Goal: Information Seeking & Learning: Learn about a topic

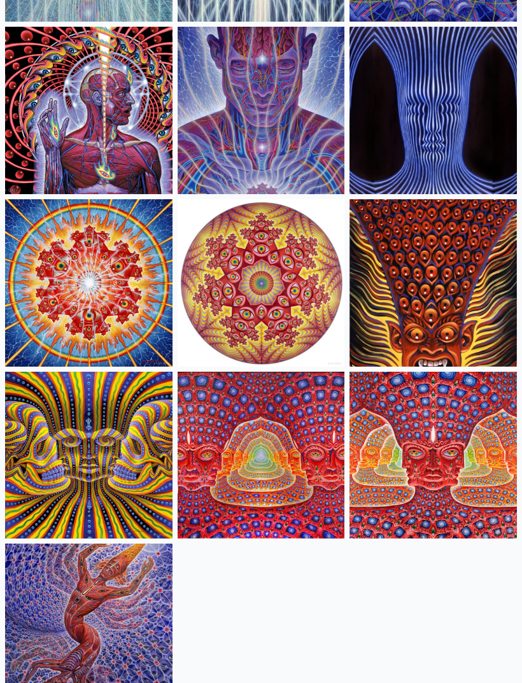
scroll to position [453, 0]
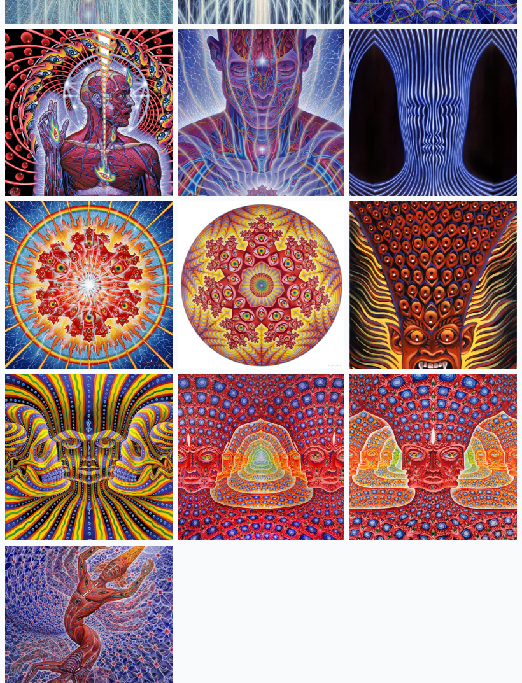
click at [464, 463] on img at bounding box center [433, 457] width 167 height 167
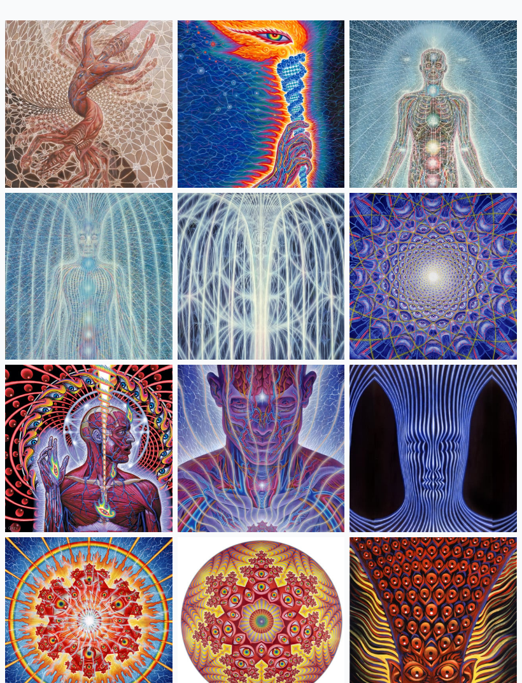
scroll to position [125, 0]
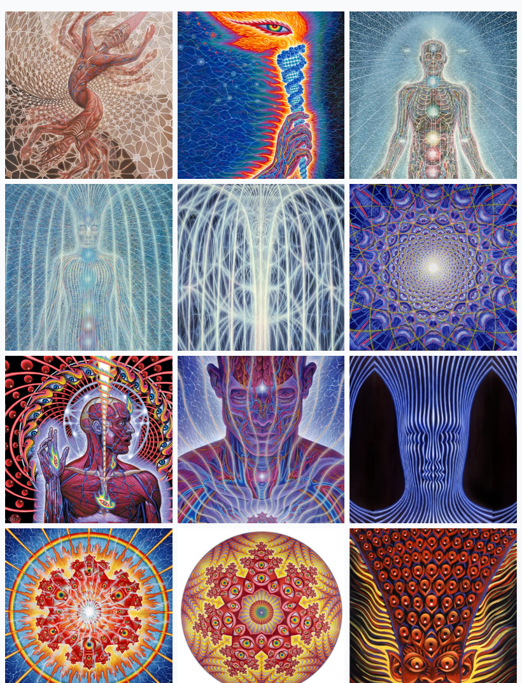
click at [458, 266] on img at bounding box center [433, 267] width 167 height 167
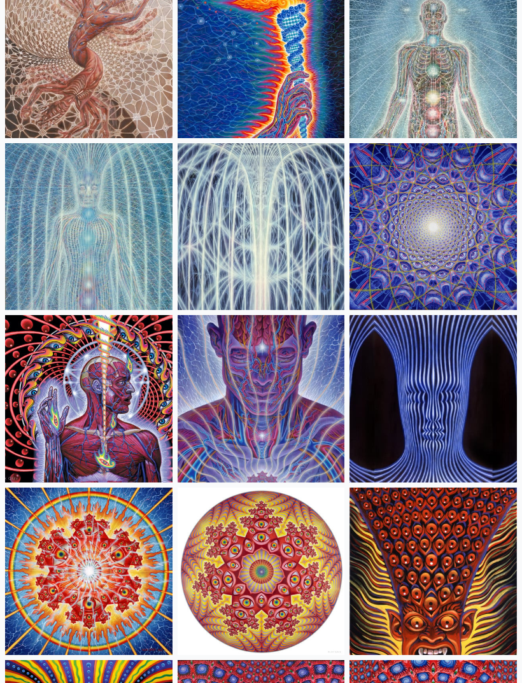
click at [82, 399] on img at bounding box center [88, 398] width 167 height 167
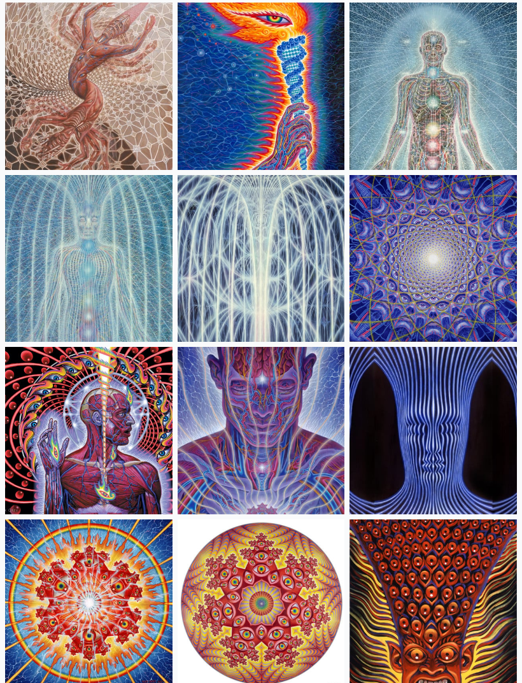
scroll to position [0, 0]
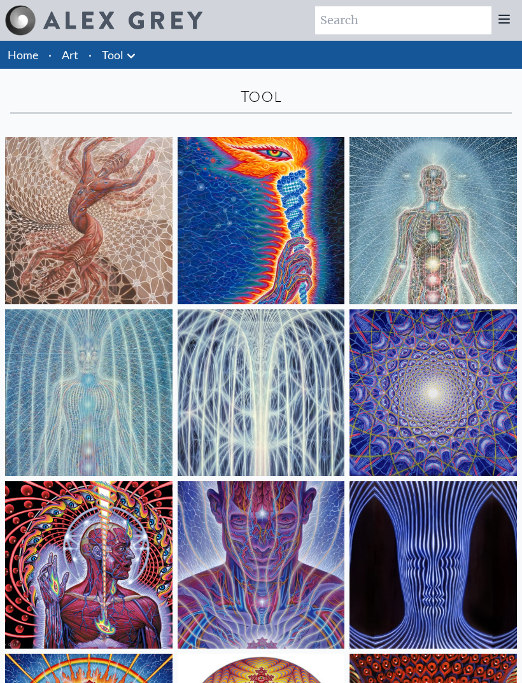
click at [107, 218] on img at bounding box center [88, 220] width 167 height 167
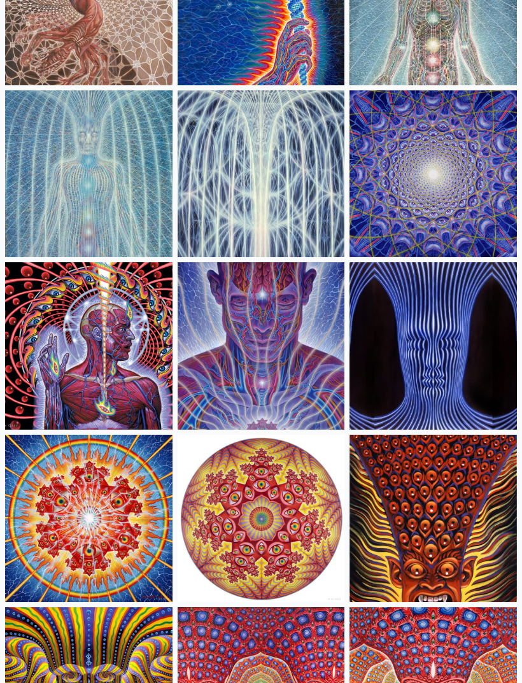
scroll to position [224, 0]
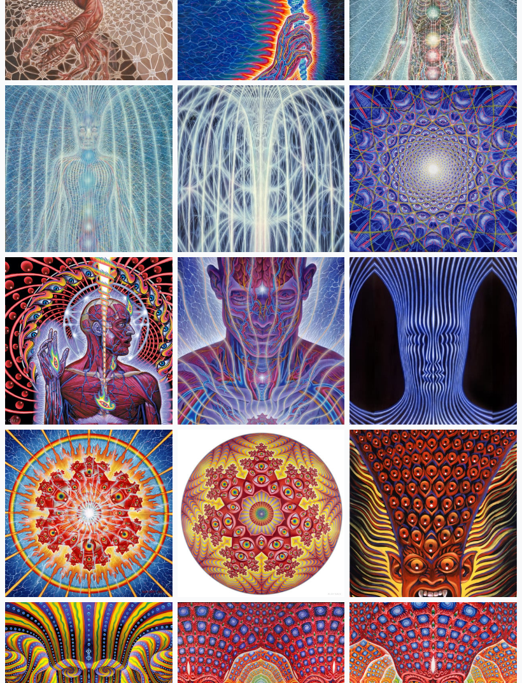
click at [75, 369] on img at bounding box center [88, 341] width 167 height 167
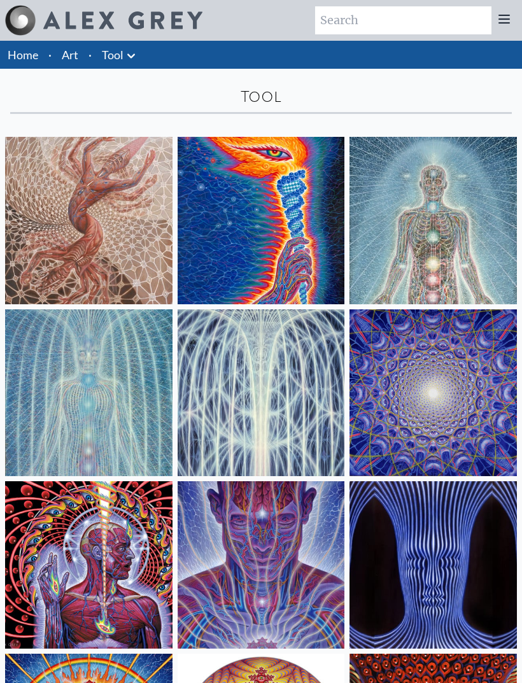
scroll to position [264, 0]
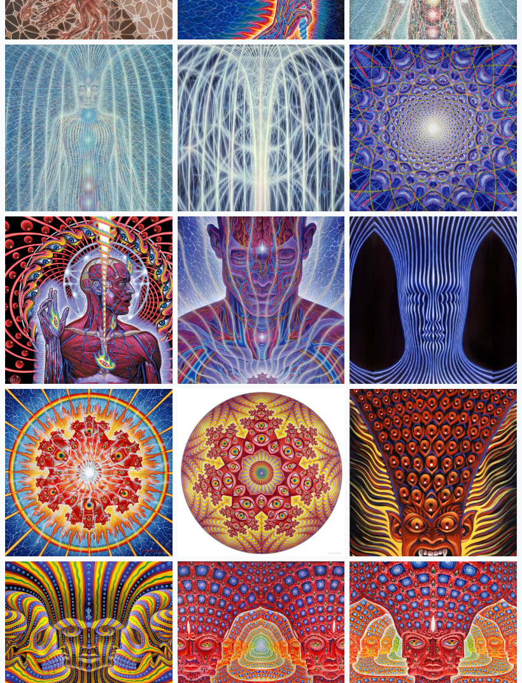
click at [292, 305] on img at bounding box center [261, 300] width 167 height 167
click at [292, 466] on img at bounding box center [261, 472] width 167 height 167
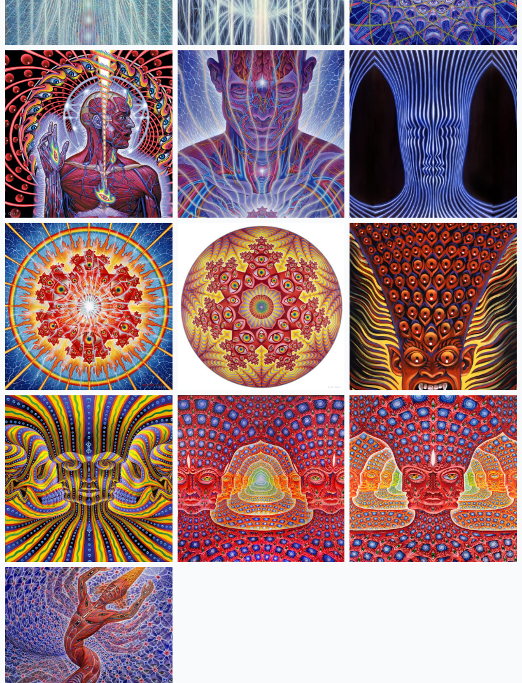
scroll to position [437, 0]
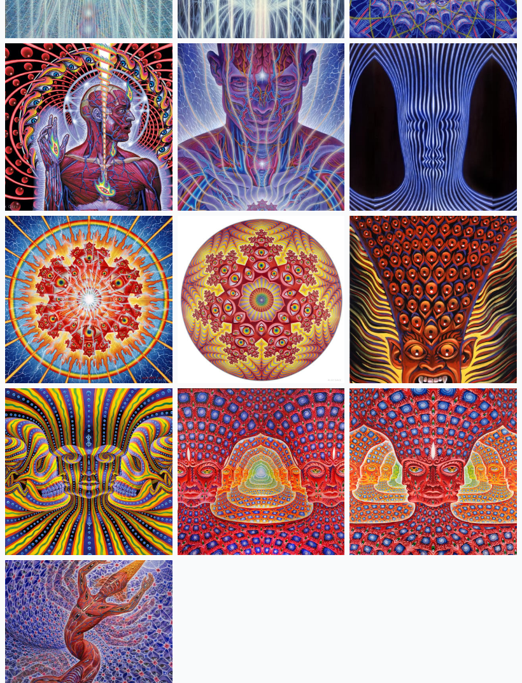
click at [469, 298] on img at bounding box center [433, 300] width 167 height 167
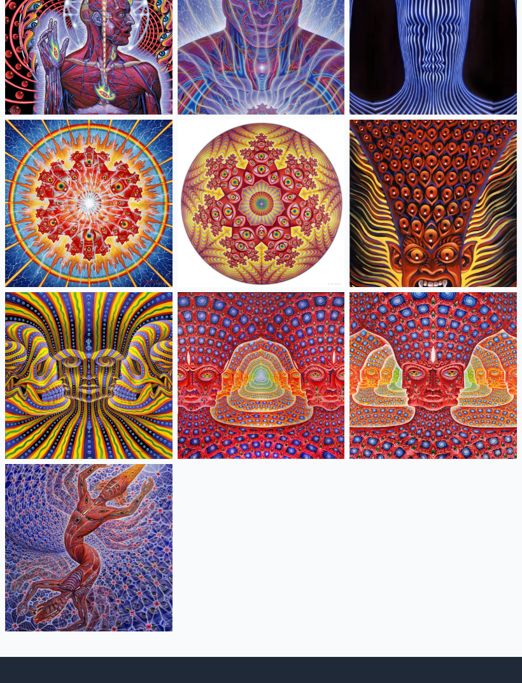
scroll to position [534, 0]
click at [115, 517] on img at bounding box center [88, 547] width 167 height 167
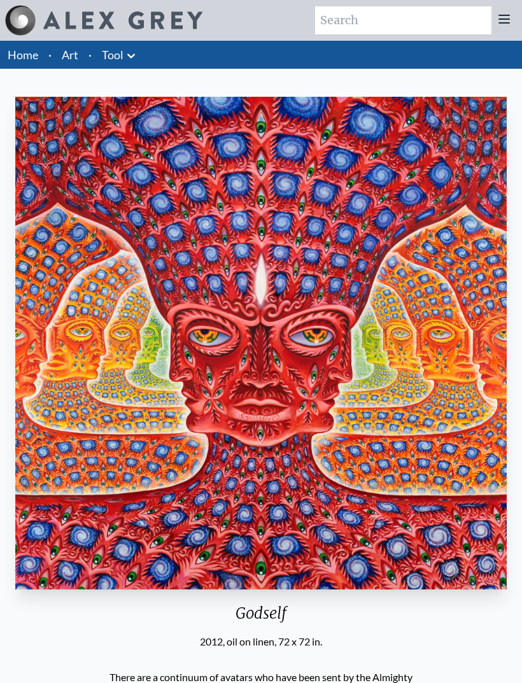
click at [129, 54] on icon at bounding box center [131, 55] width 15 height 15
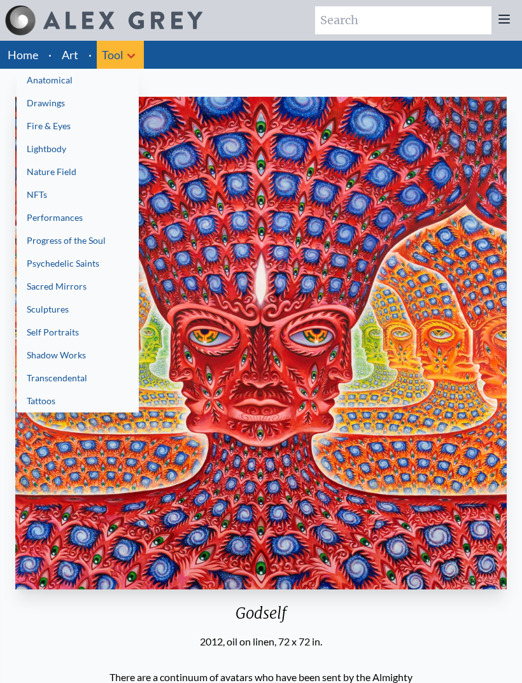
click at [125, 49] on div at bounding box center [261, 341] width 522 height 683
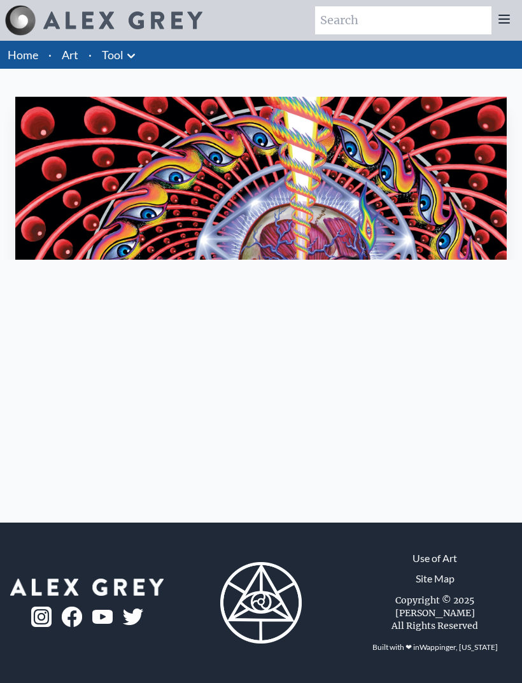
click at [412, 228] on img "7 / 16" at bounding box center [261, 315] width 492 height 436
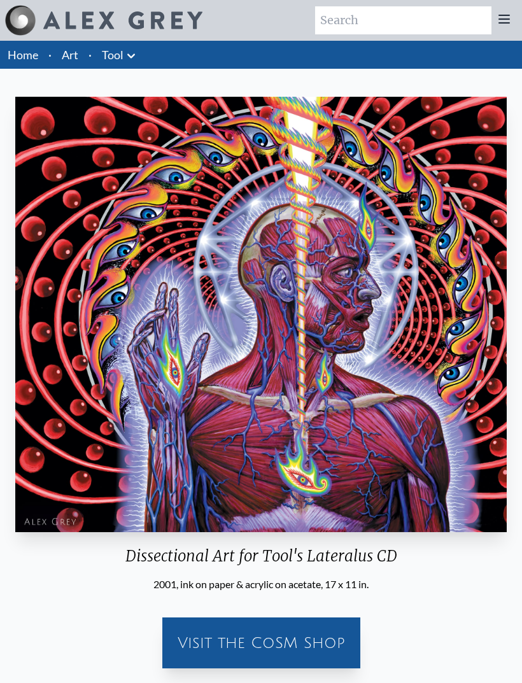
scroll to position [1, 0]
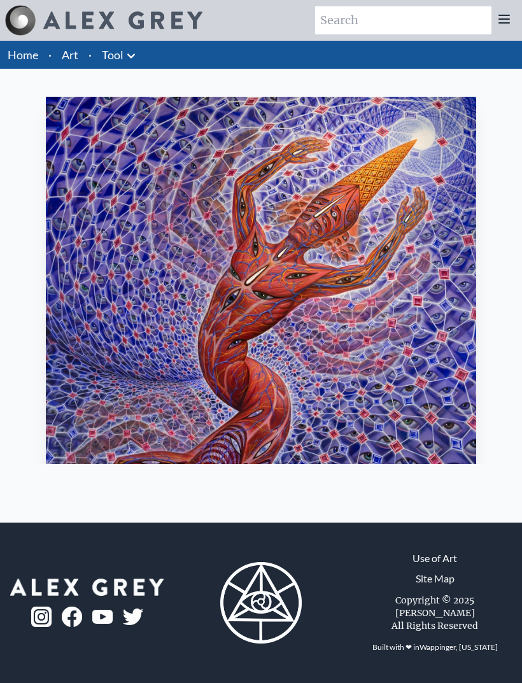
click at [73, 52] on link "Art" at bounding box center [70, 55] width 17 height 18
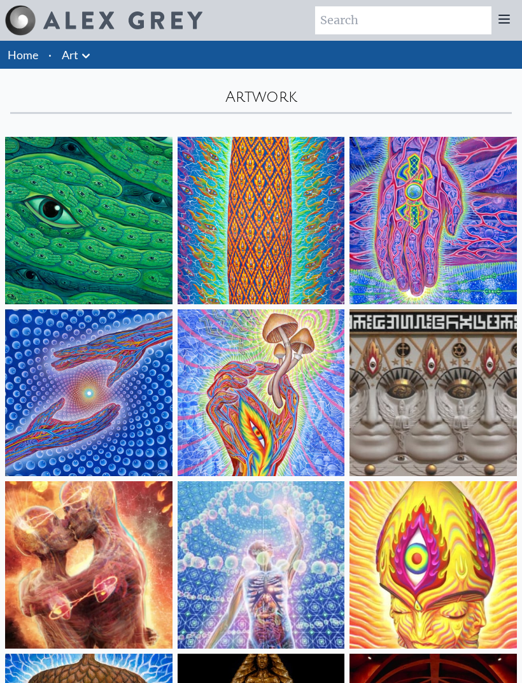
click at [85, 56] on icon at bounding box center [86, 55] width 8 height 4
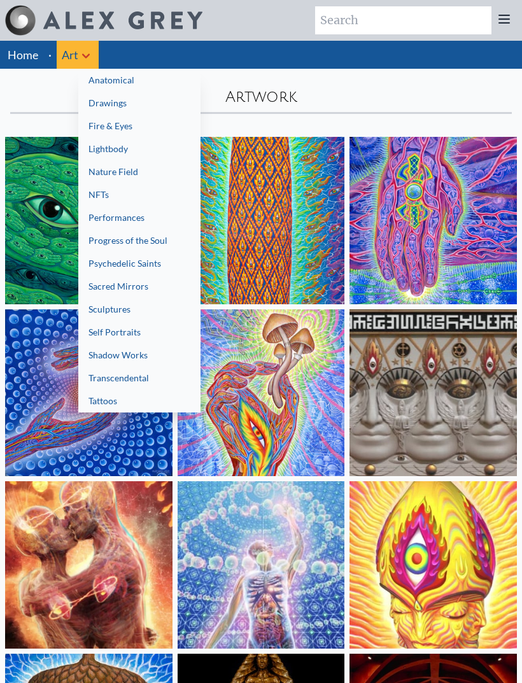
click at [119, 401] on link "Tattoos" at bounding box center [139, 401] width 122 height 23
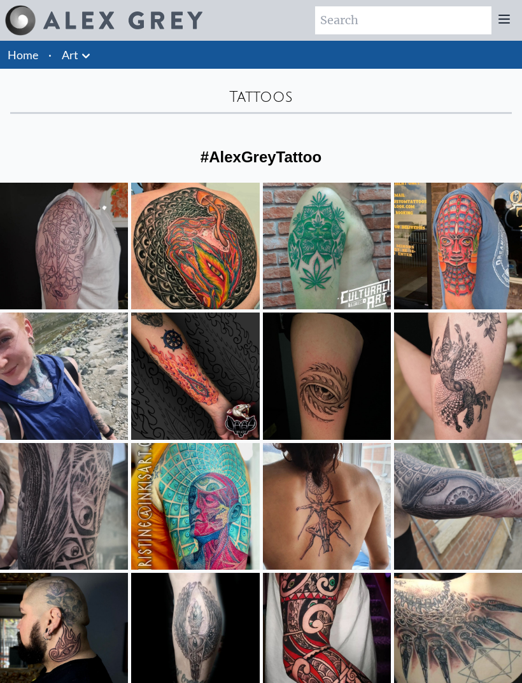
click at [27, 60] on link "Home" at bounding box center [23, 55] width 31 height 14
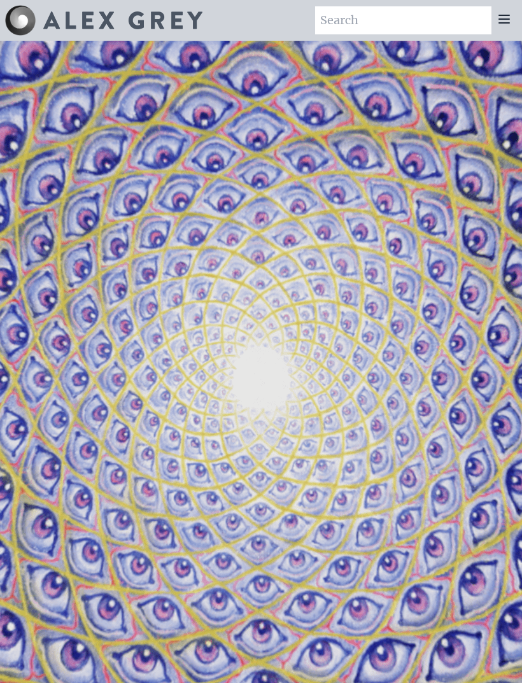
click at [513, 8] on div at bounding box center [504, 20] width 25 height 28
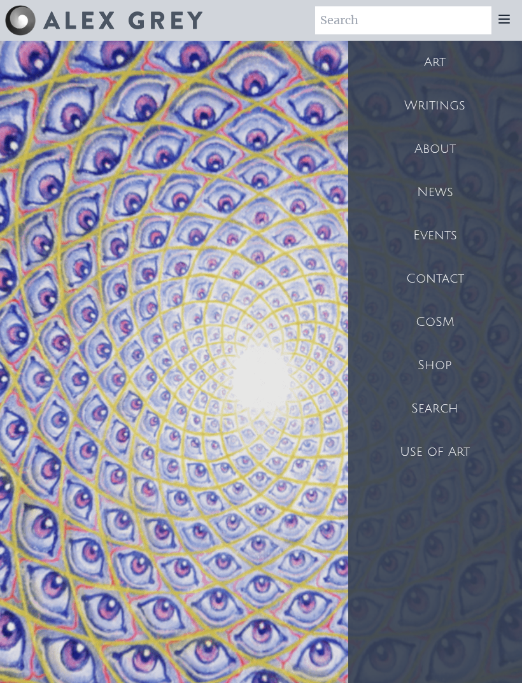
click at [441, 67] on div "Art" at bounding box center [435, 62] width 174 height 43
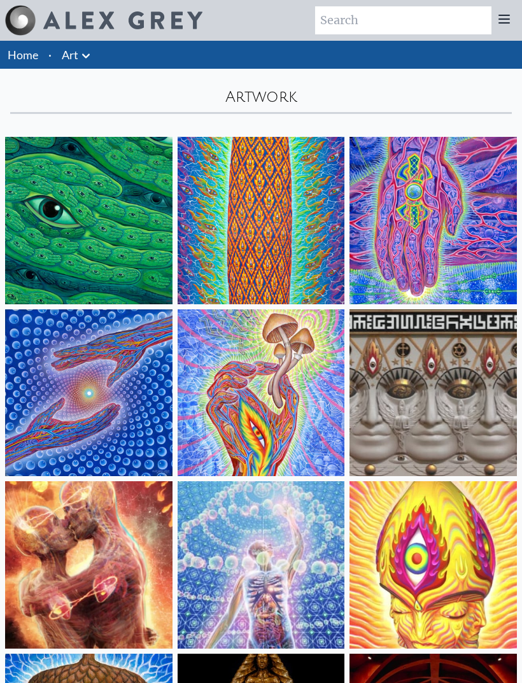
click at [81, 62] on icon at bounding box center [85, 55] width 15 height 15
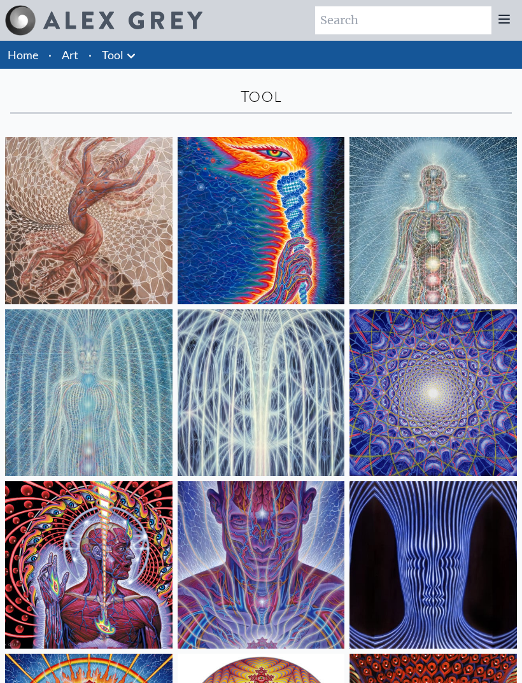
scroll to position [575, 0]
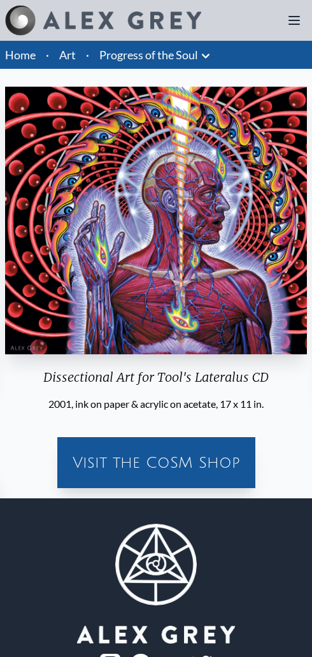
scroll to position [1, 0]
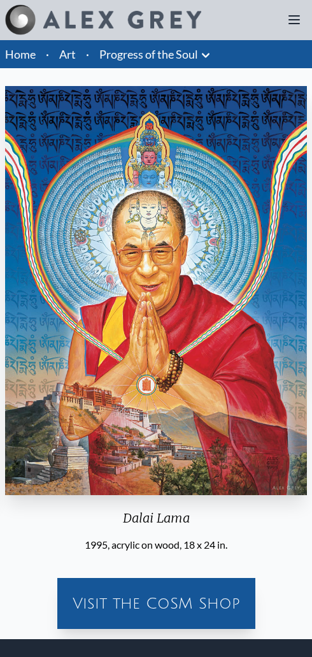
click at [75, 46] on link "Art" at bounding box center [67, 54] width 17 height 18
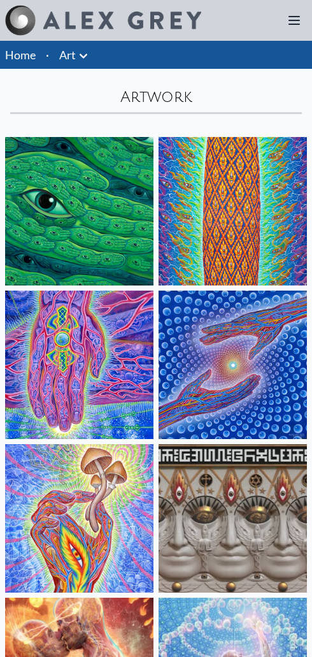
scroll to position [1, 0]
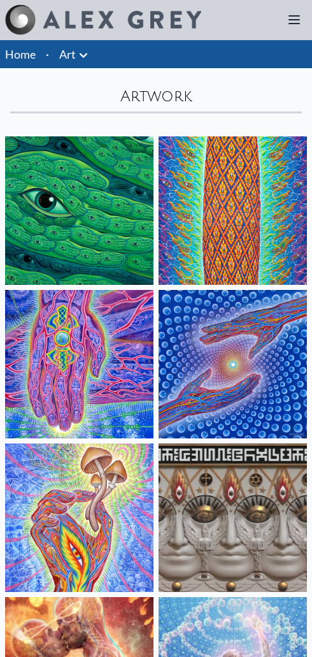
click at [90, 48] on icon at bounding box center [83, 55] width 15 height 15
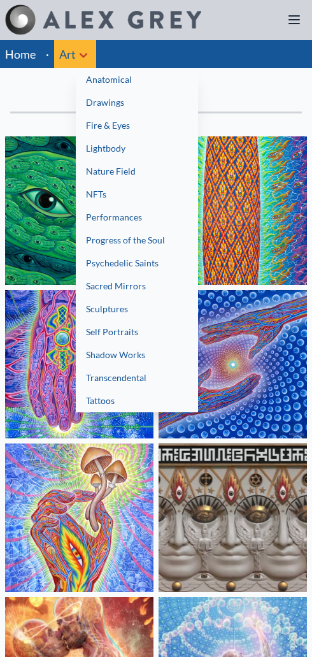
click at [143, 372] on link "Transcendental" at bounding box center [137, 377] width 122 height 23
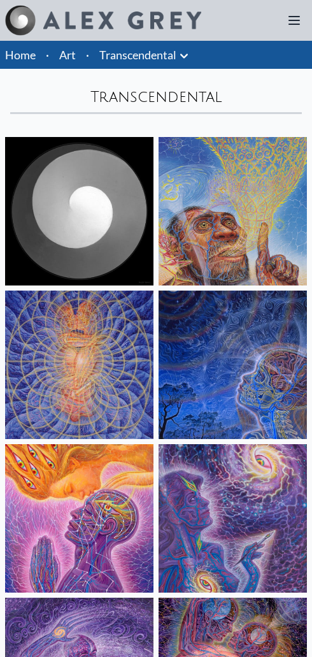
click at [187, 54] on icon at bounding box center [184, 55] width 8 height 4
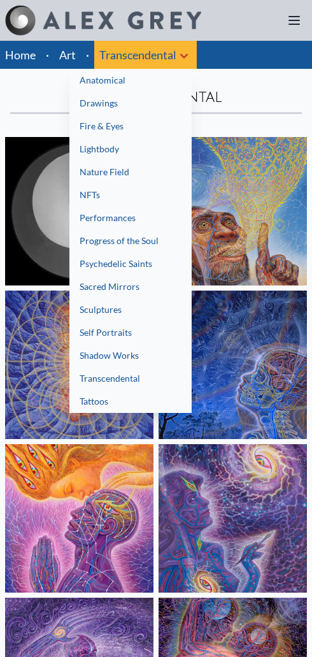
click at [104, 106] on link "Drawings" at bounding box center [130, 103] width 122 height 23
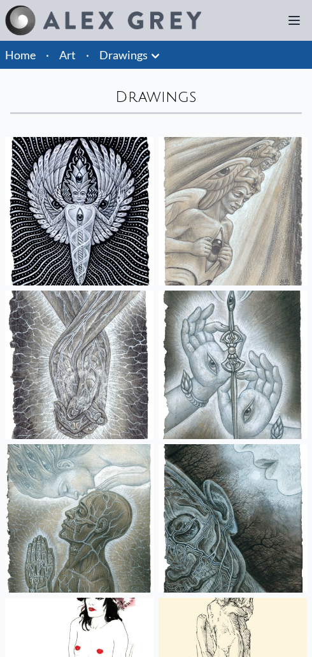
click at [151, 53] on icon at bounding box center [155, 55] width 15 height 15
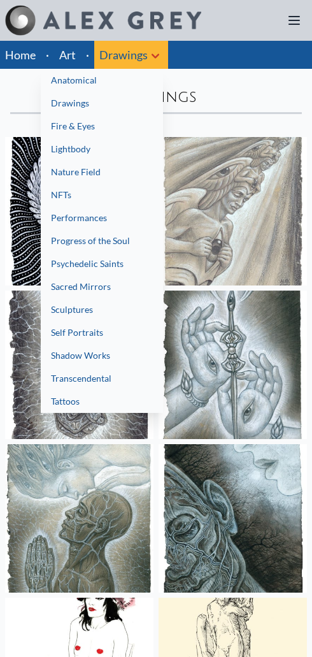
click at [85, 79] on link "Anatomical" at bounding box center [102, 80] width 122 height 23
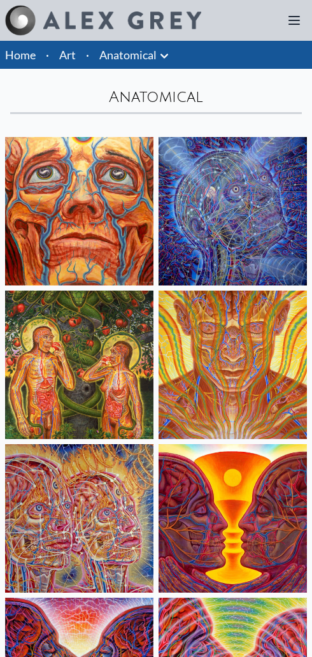
click at [74, 50] on link "Art" at bounding box center [67, 55] width 17 height 18
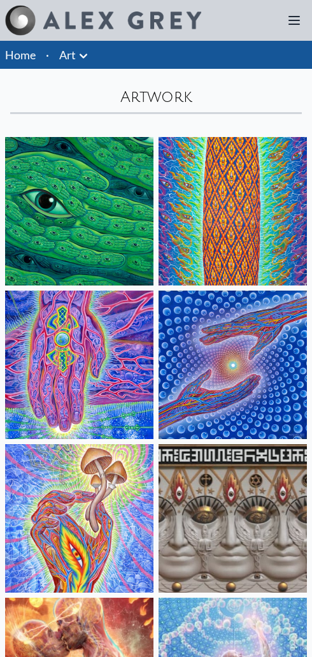
click at [80, 58] on icon at bounding box center [83, 55] width 15 height 15
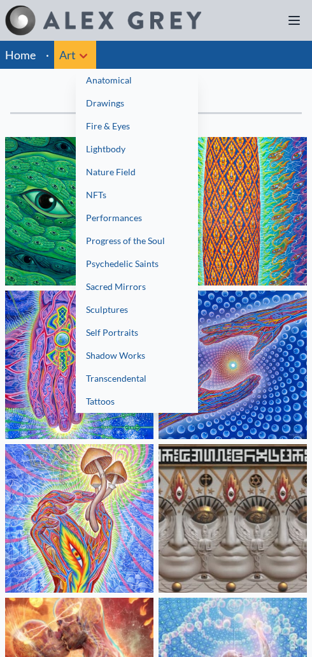
click at [120, 147] on link "Lightbody" at bounding box center [137, 149] width 122 height 23
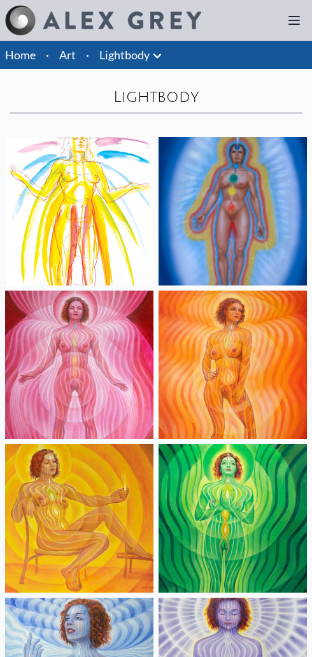
click at [75, 52] on link "Art" at bounding box center [67, 55] width 17 height 18
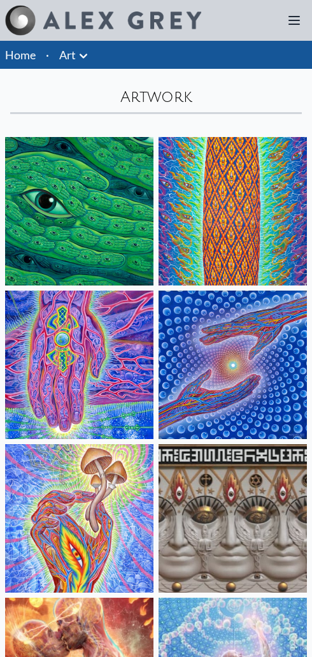
click at [82, 55] on icon at bounding box center [84, 55] width 8 height 4
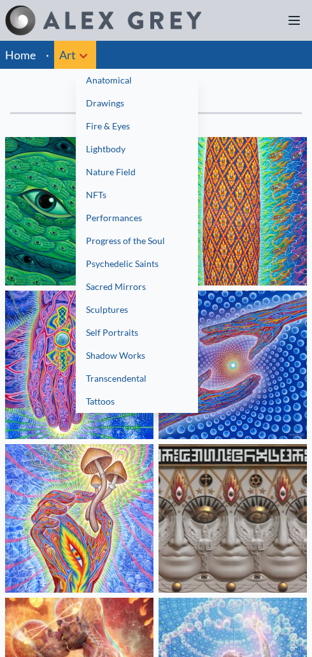
click at [250, 90] on div at bounding box center [156, 328] width 312 height 657
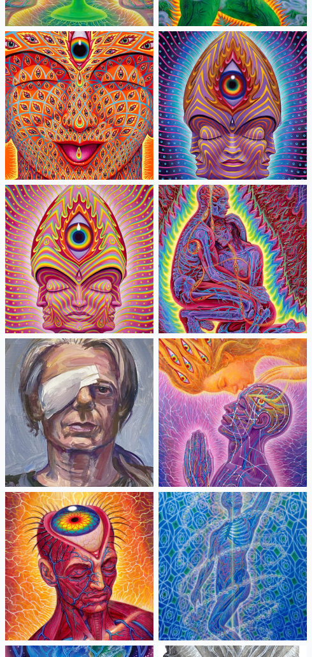
scroll to position [3916, 0]
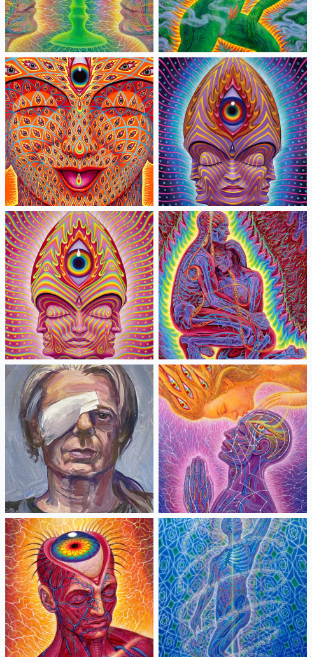
click at [245, 387] on img at bounding box center [233, 438] width 148 height 148
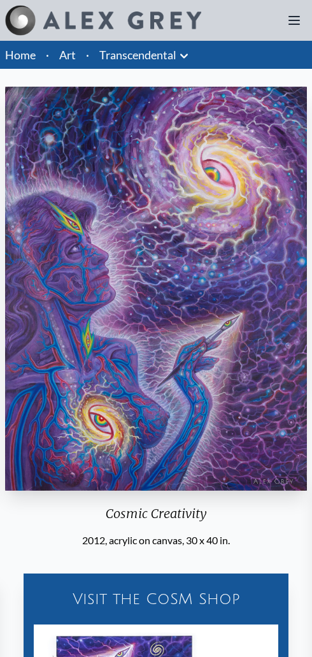
click at [74, 51] on link "Art" at bounding box center [67, 55] width 17 height 18
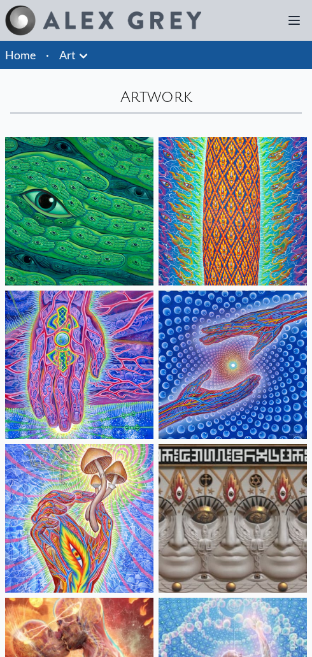
click at [80, 59] on icon at bounding box center [83, 55] width 15 height 15
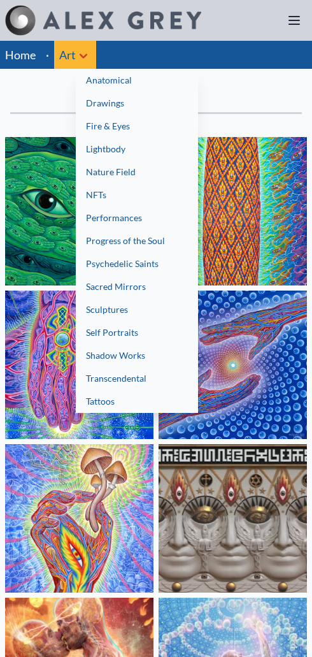
click at [124, 127] on link "Fire & Eyes" at bounding box center [137, 126] width 122 height 23
